Goal: Task Accomplishment & Management: Manage account settings

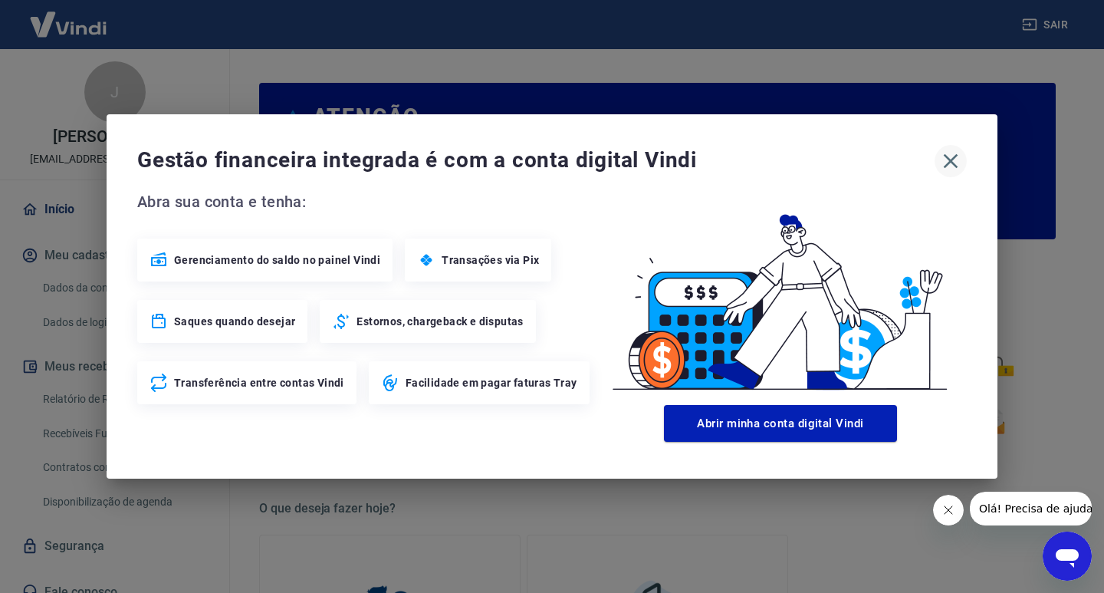
click at [938, 167] on icon "button" at bounding box center [950, 161] width 25 height 25
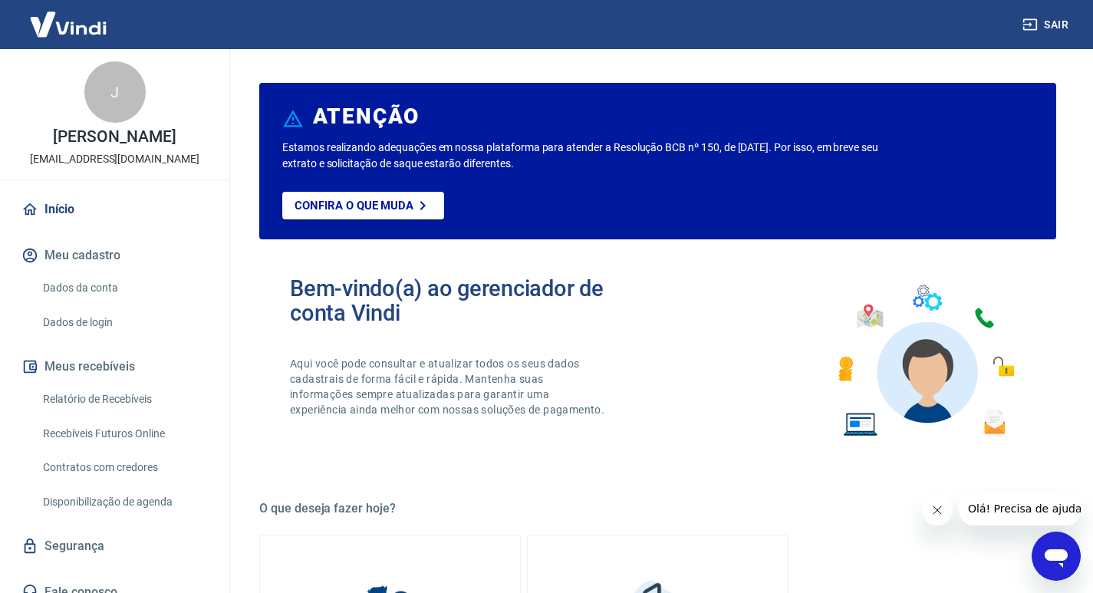
click at [132, 408] on link "Relatório de Recebíveis" at bounding box center [124, 398] width 174 height 31
